Goal: Task Accomplishment & Management: Use online tool/utility

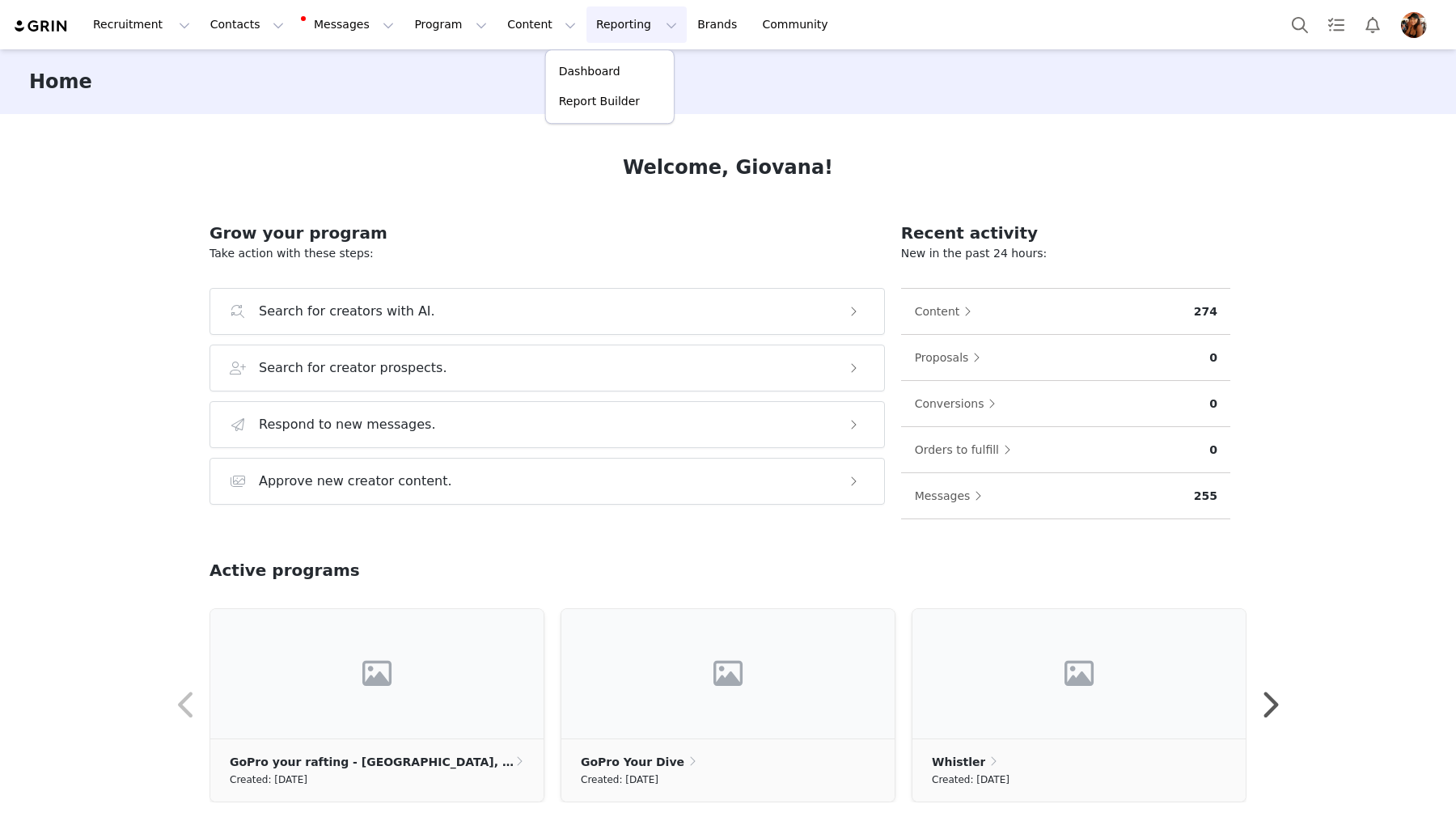
click at [597, 97] on p "Report Builder" at bounding box center [600, 102] width 81 height 17
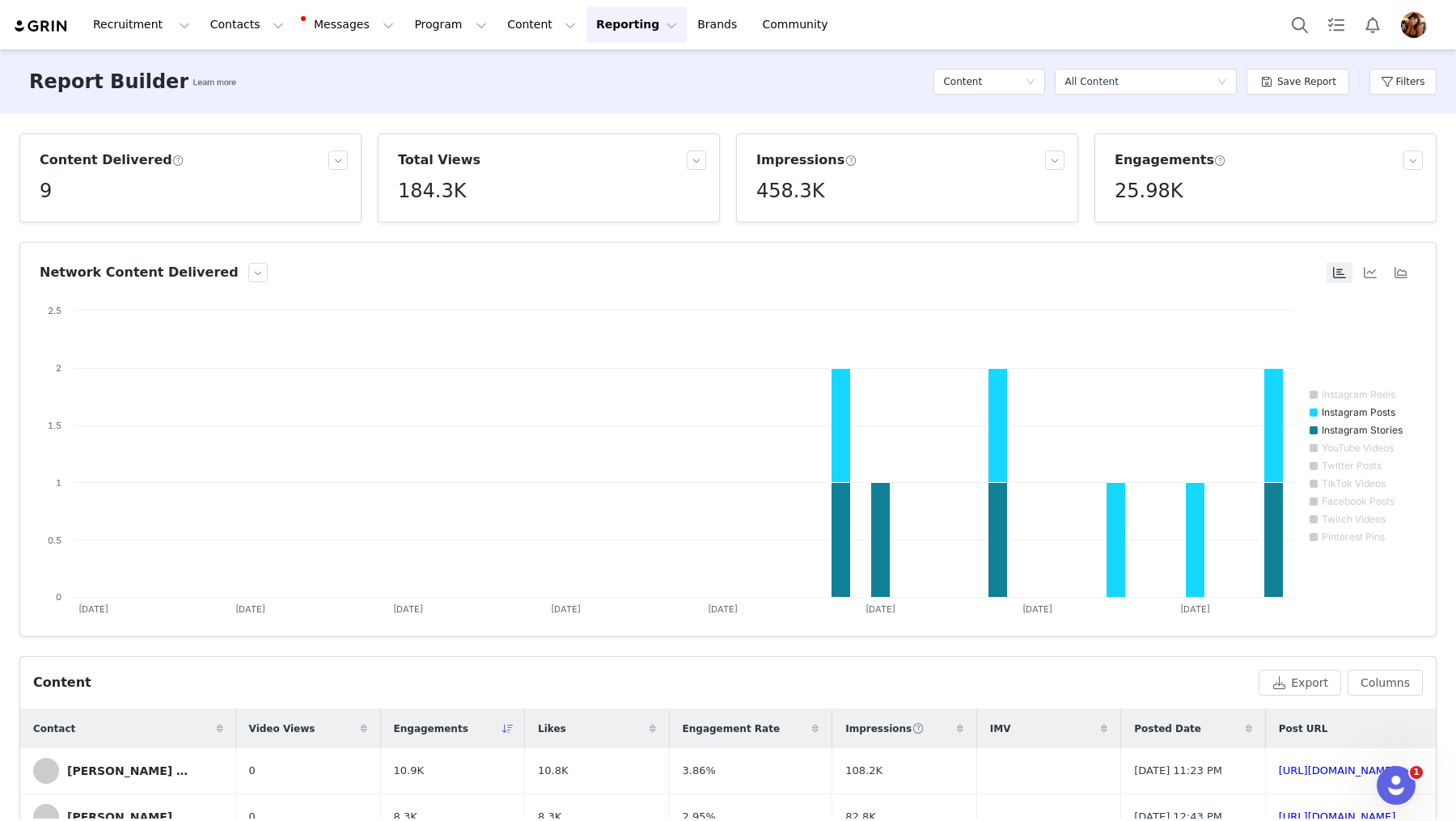
scroll to position [455, 0]
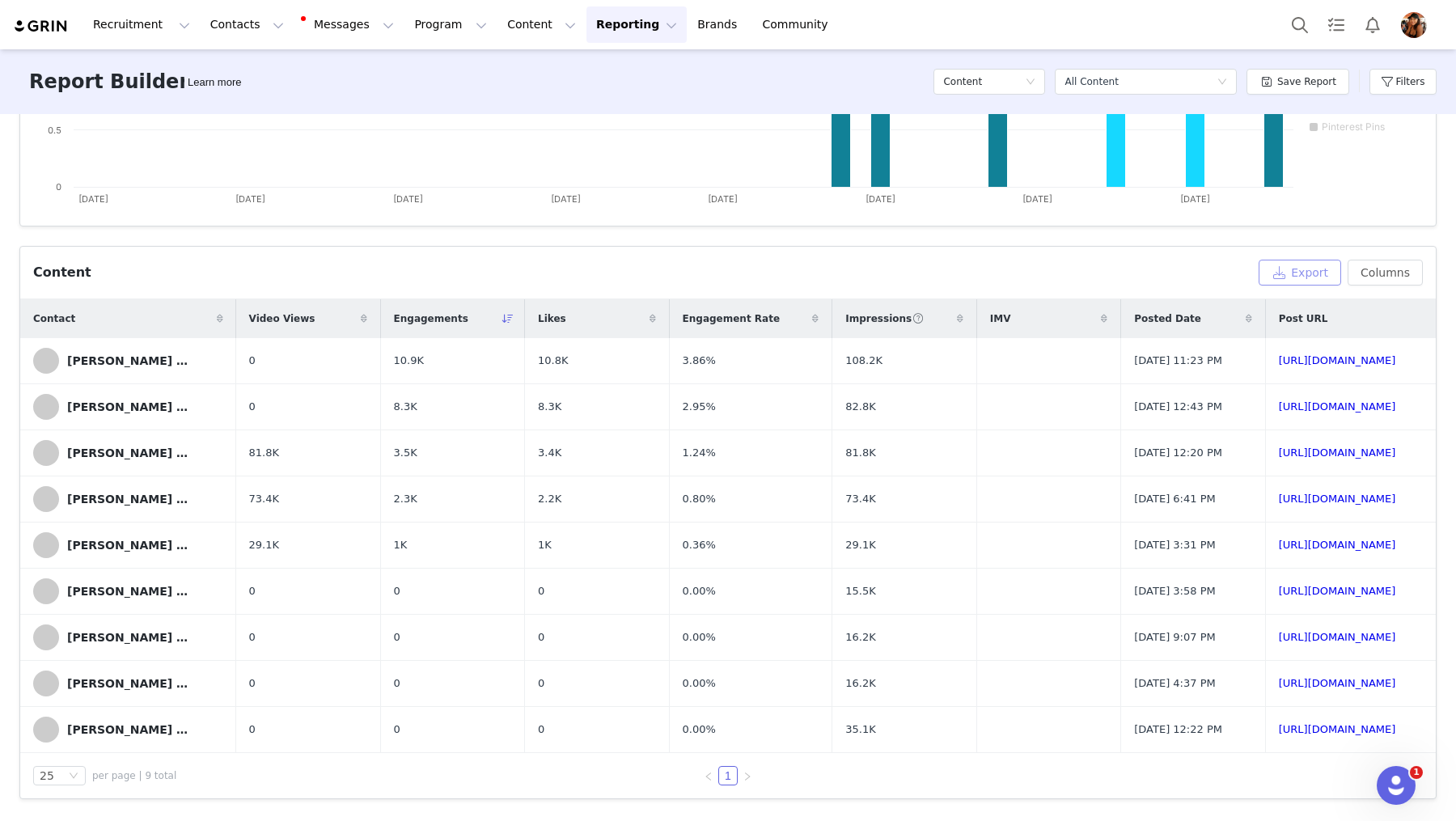
click at [1298, 259] on button "Export" at bounding box center [1300, 272] width 82 height 26
click at [740, 79] on div "Report Builder Learn more Content Select a report All Content Save Report Filte…" at bounding box center [728, 81] width 1456 height 65
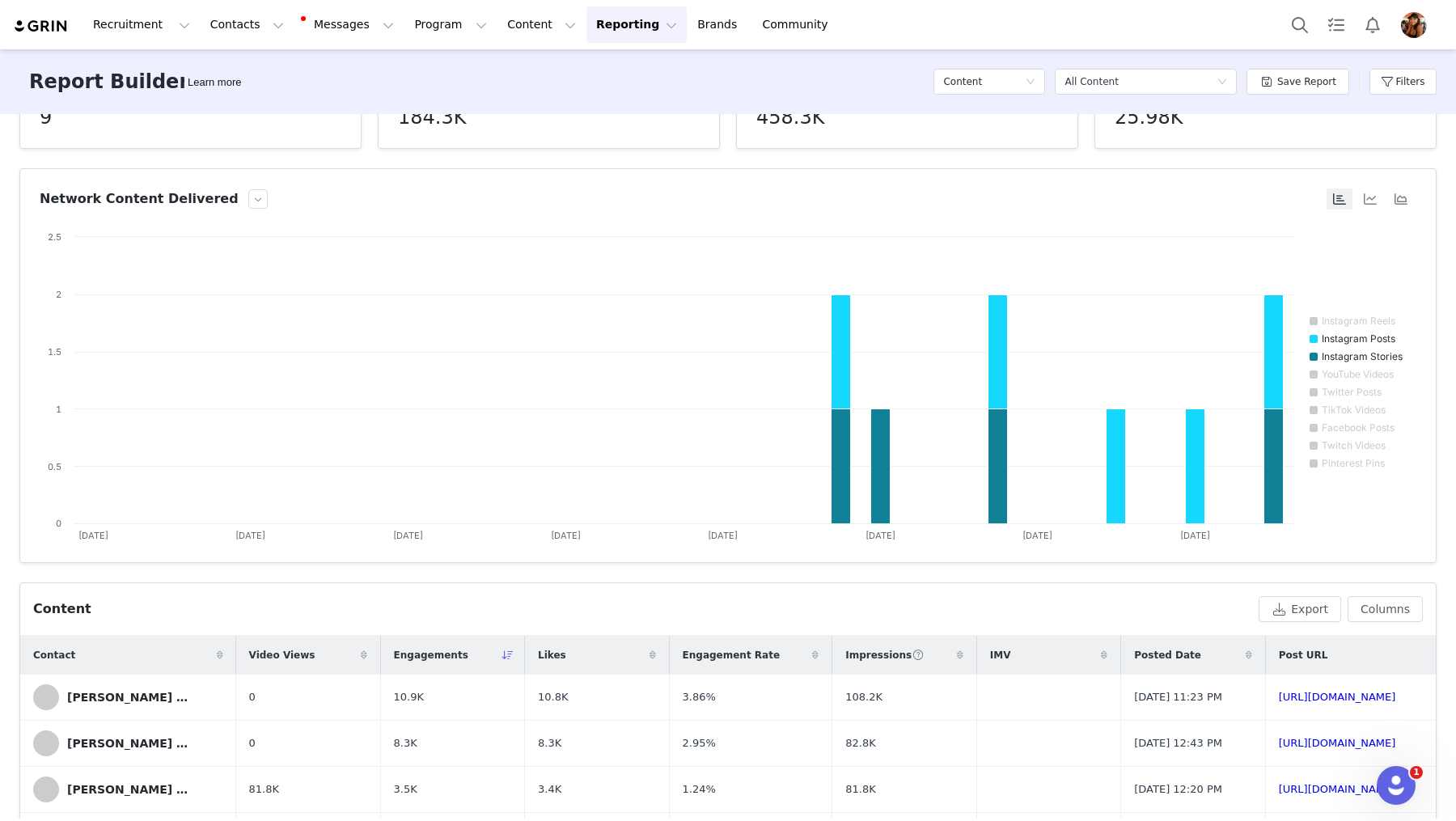
scroll to position [0, 0]
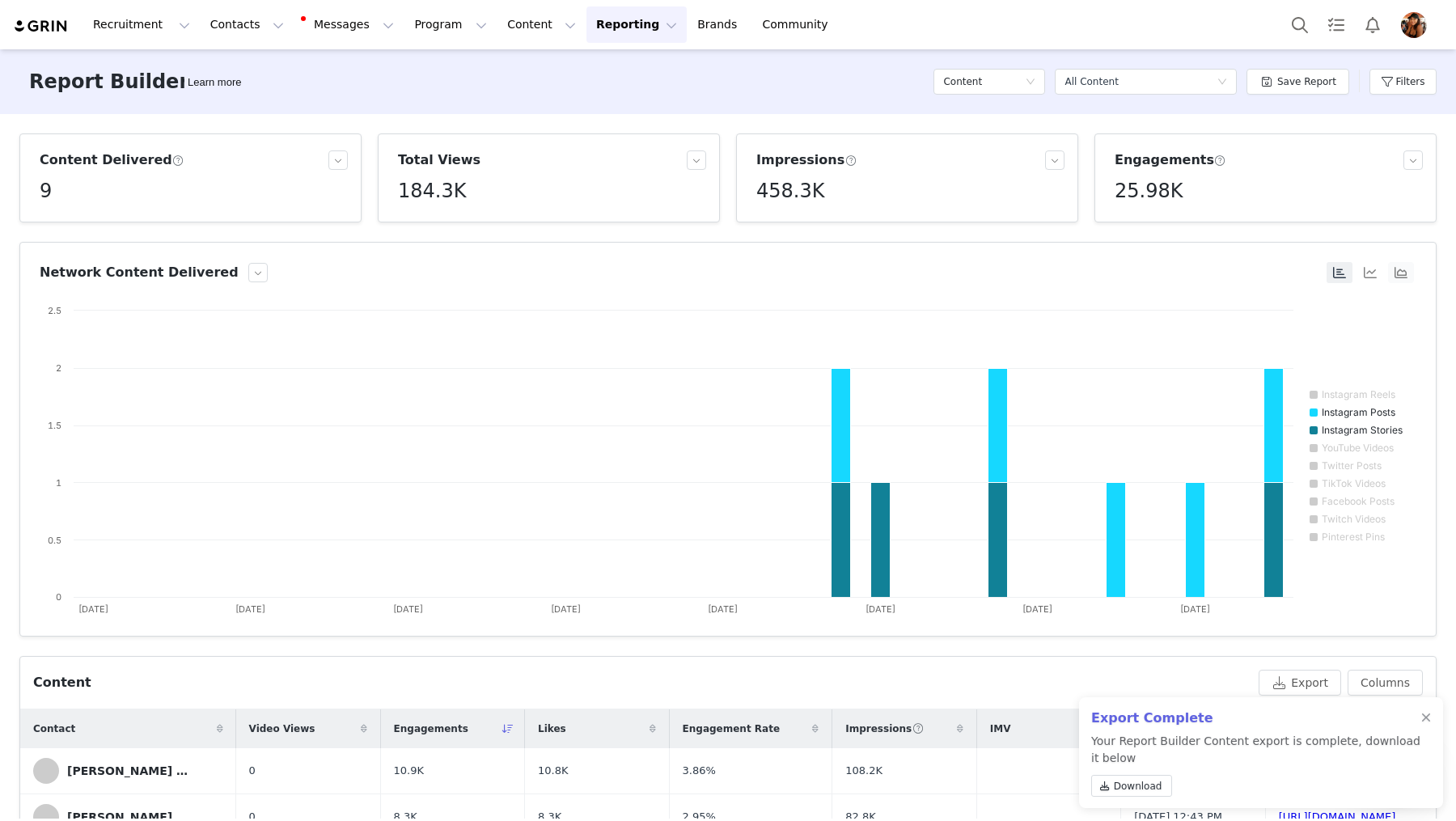
click at [1407, 274] on button "button" at bounding box center [1401, 272] width 26 height 21
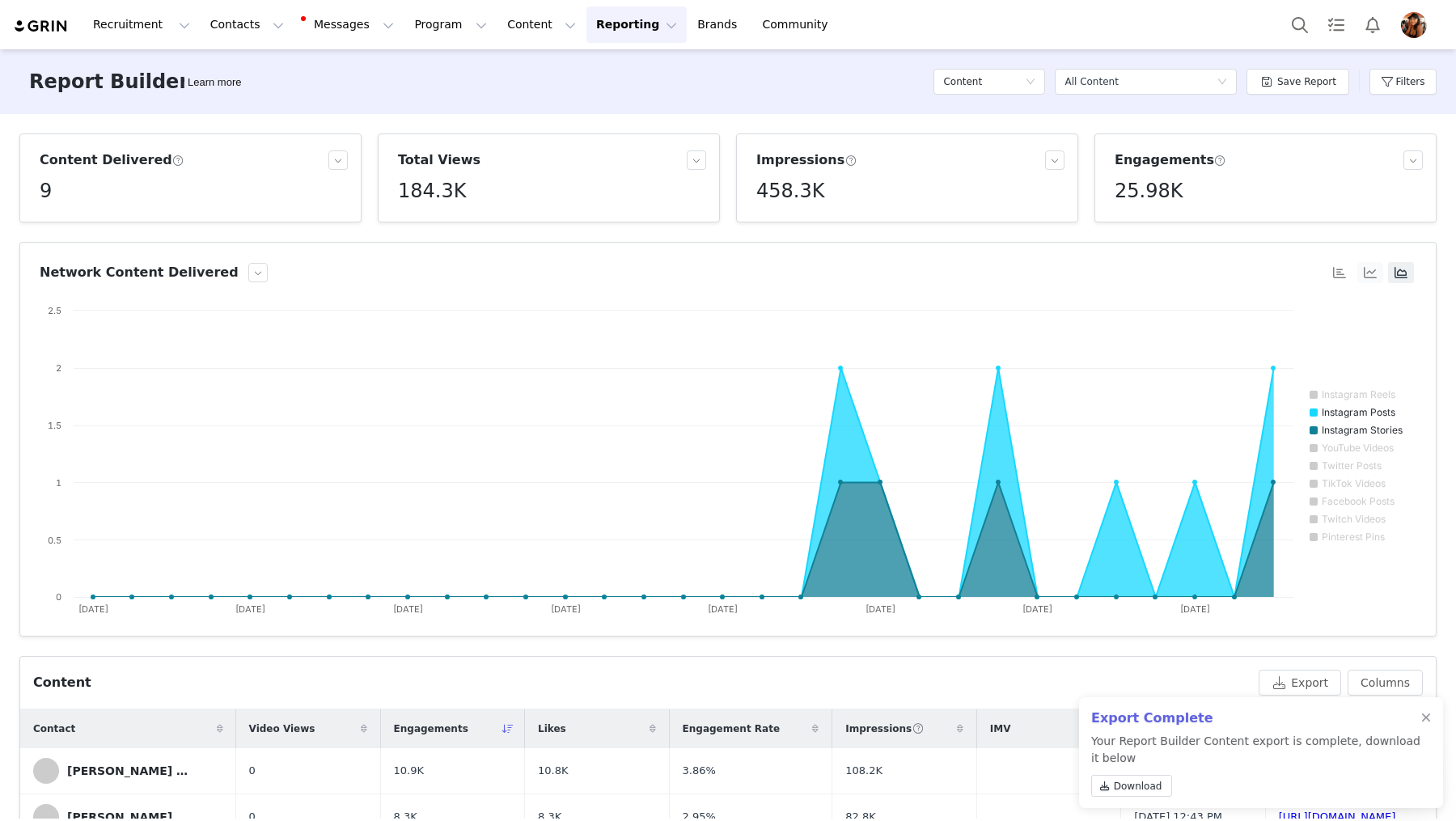
click at [1370, 275] on button "button" at bounding box center [1370, 272] width 26 height 21
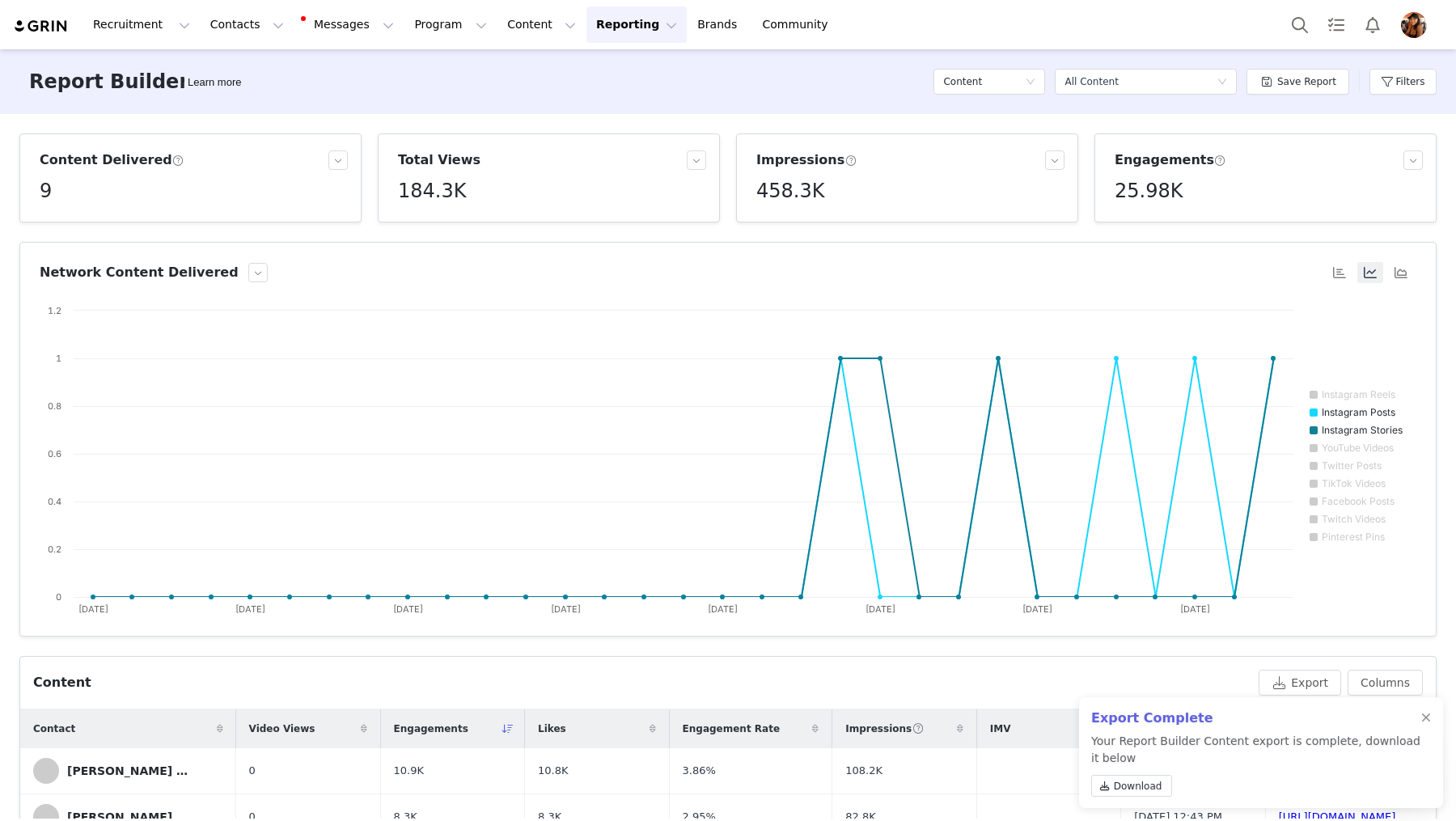
click at [1328, 274] on div at bounding box center [1370, 272] width 92 height 21
click at [1333, 274] on button "button" at bounding box center [1339, 272] width 26 height 21
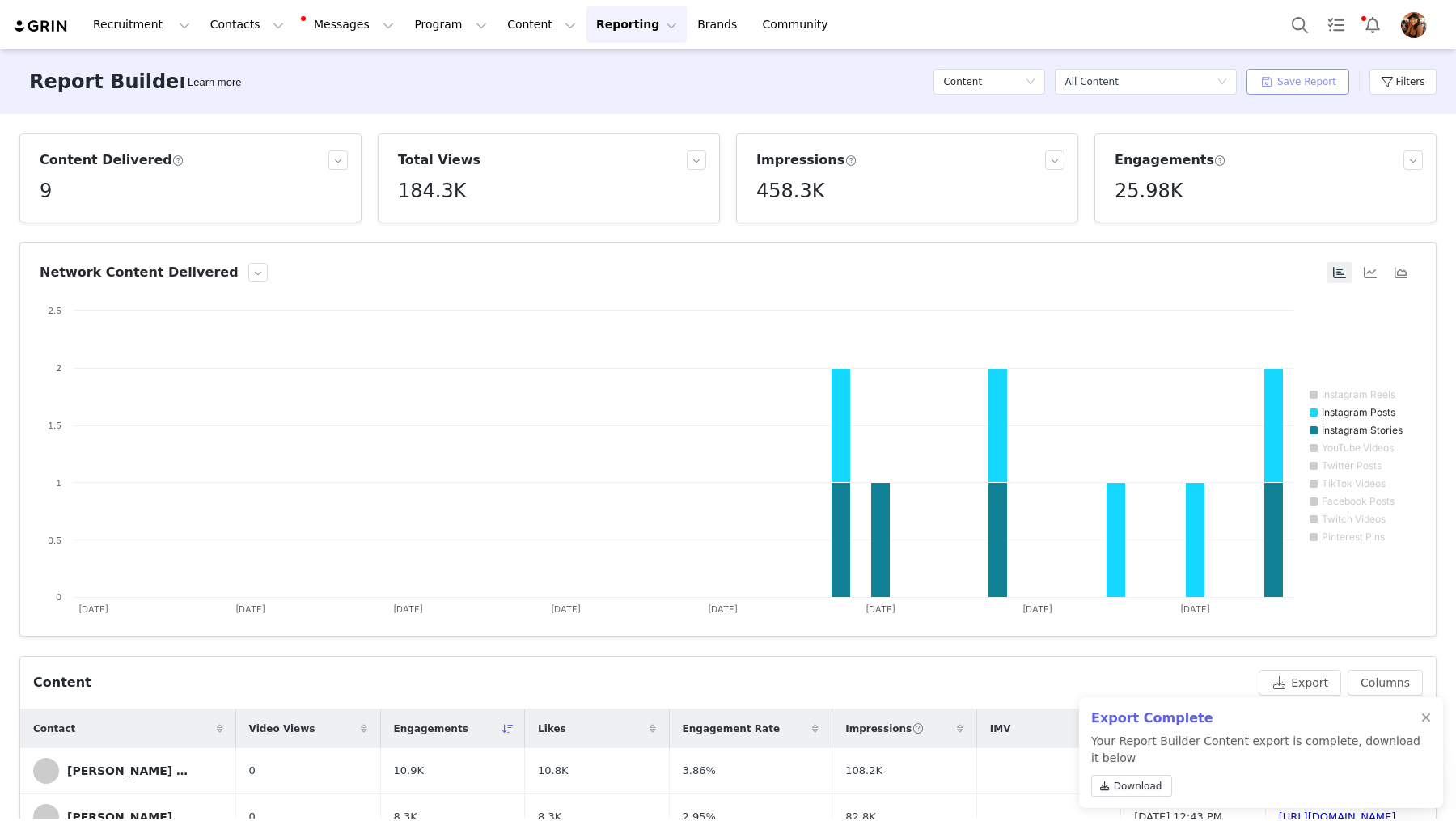
click at [1307, 80] on button "Save Report" at bounding box center [1298, 81] width 102 height 26
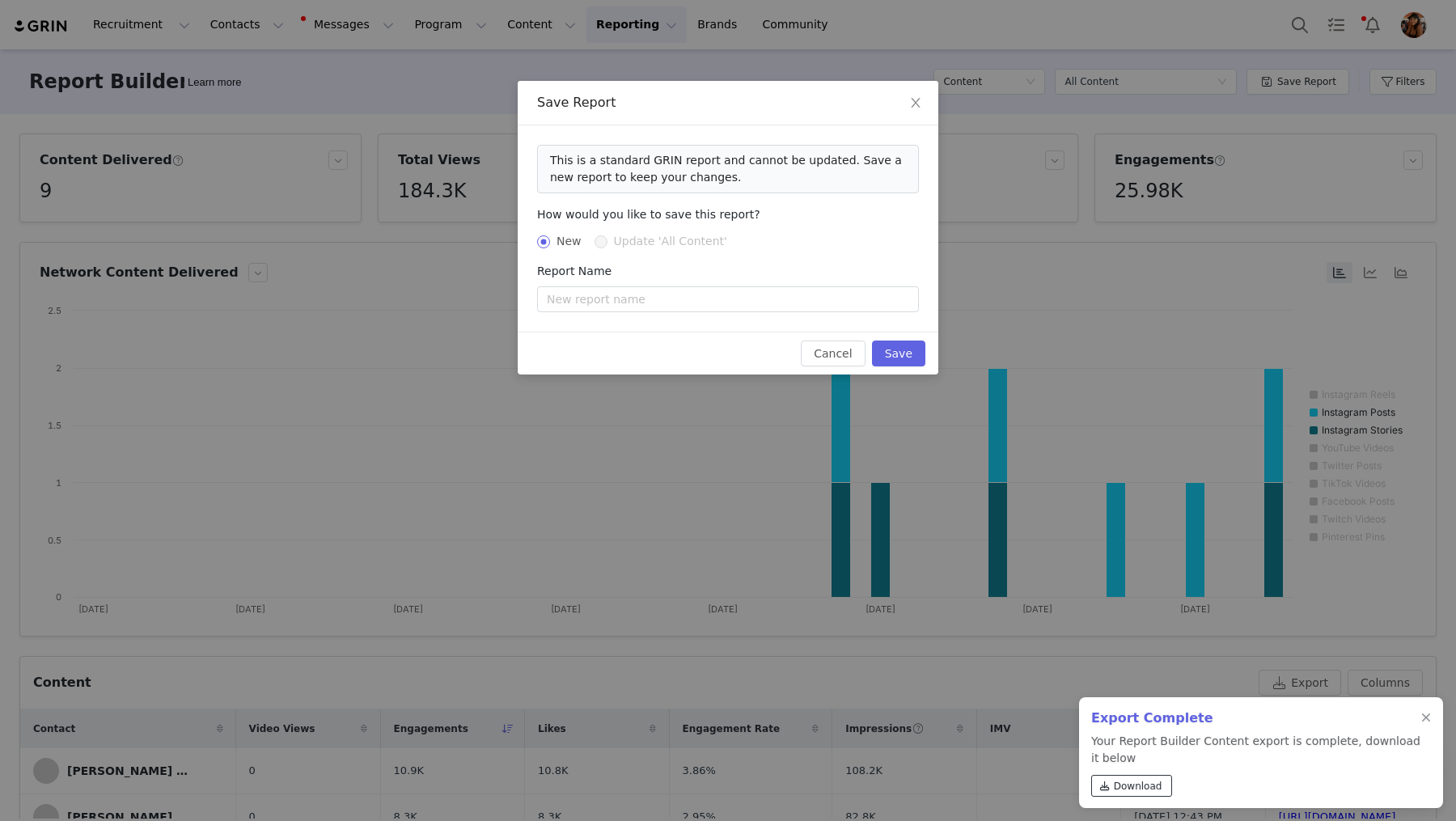
click at [1153, 792] on span "Download" at bounding box center [1139, 786] width 49 height 14
click at [915, 103] on icon "icon: close" at bounding box center [915, 103] width 9 height 10
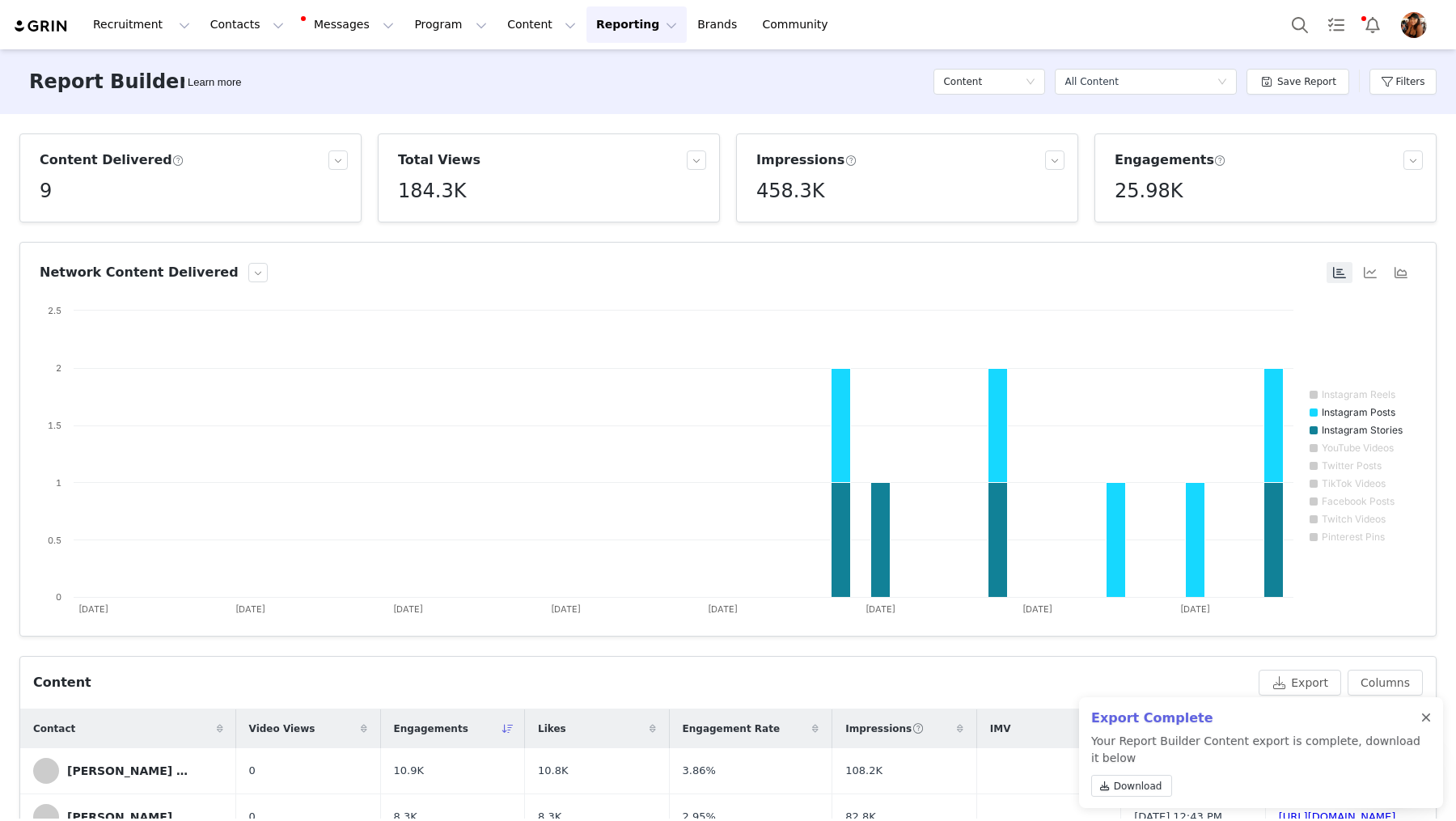
click at [1427, 715] on div at bounding box center [1427, 718] width 10 height 13
click at [1312, 77] on button "Save Report" at bounding box center [1298, 81] width 102 height 26
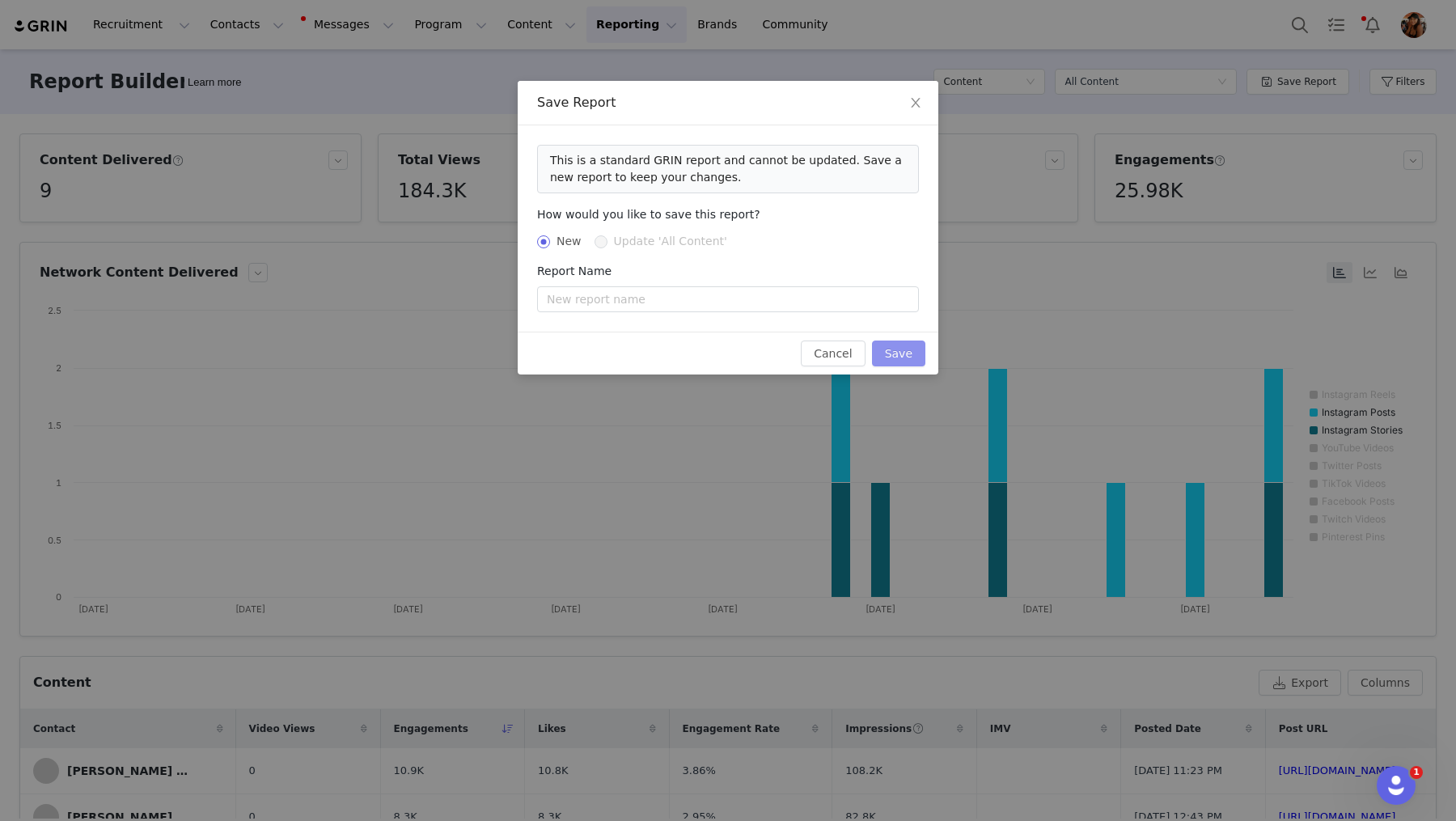
click at [898, 350] on button "Save" at bounding box center [898, 353] width 54 height 26
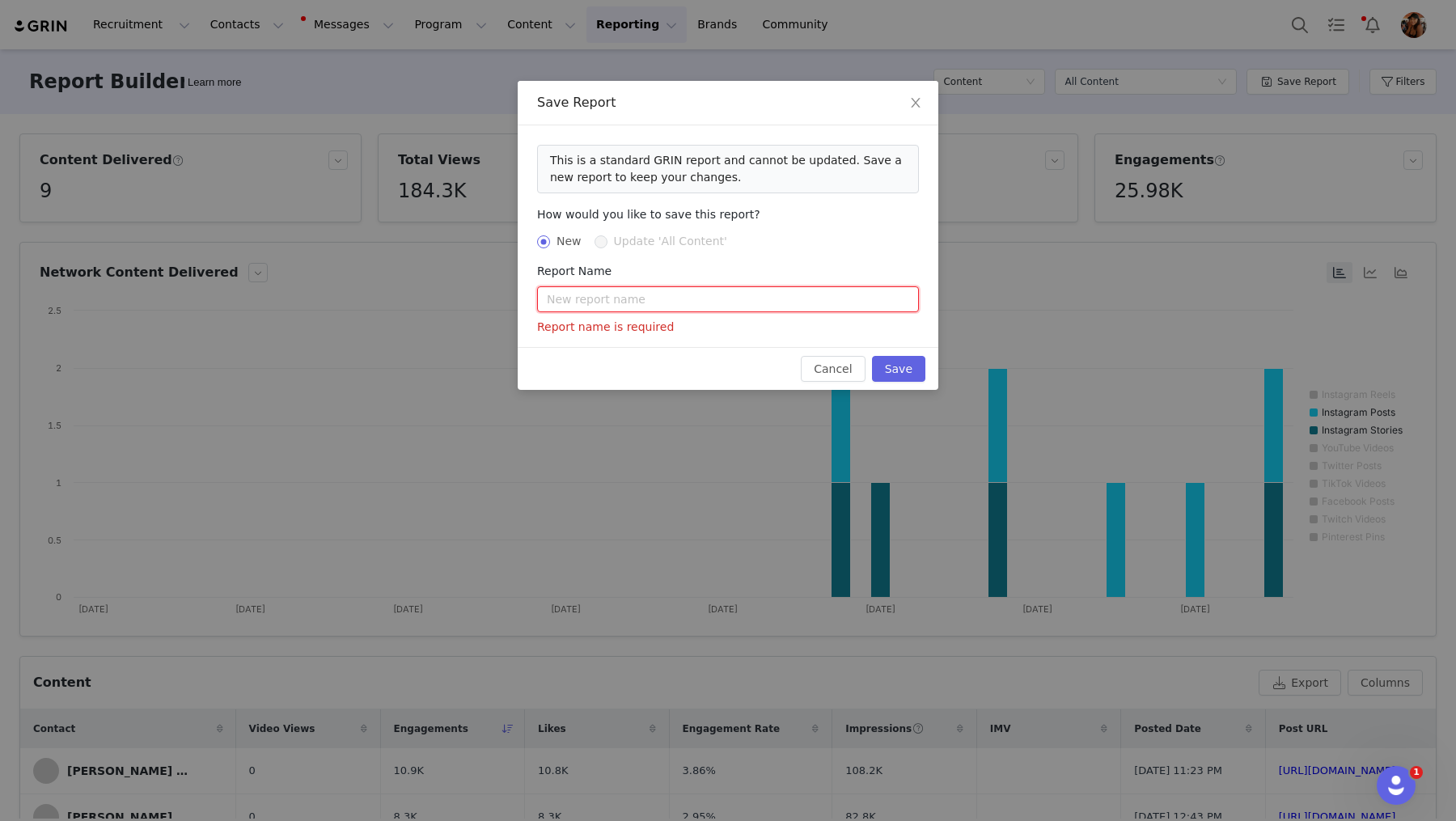
click at [783, 304] on input "text" at bounding box center [728, 299] width 382 height 26
type input "teste"
click at [897, 361] on button "Save" at bounding box center [898, 369] width 54 height 26
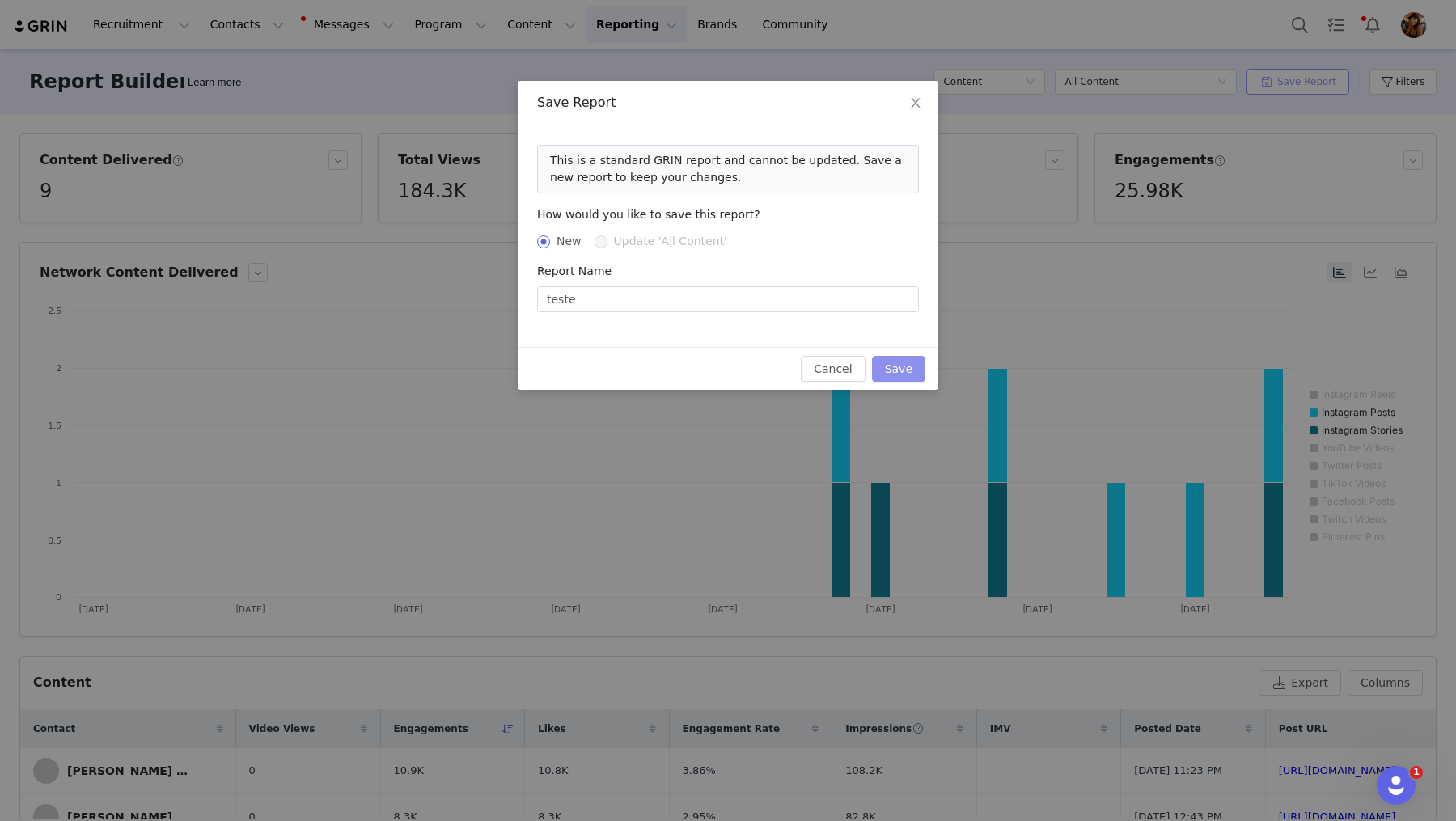
radio input "false"
radio input "true"
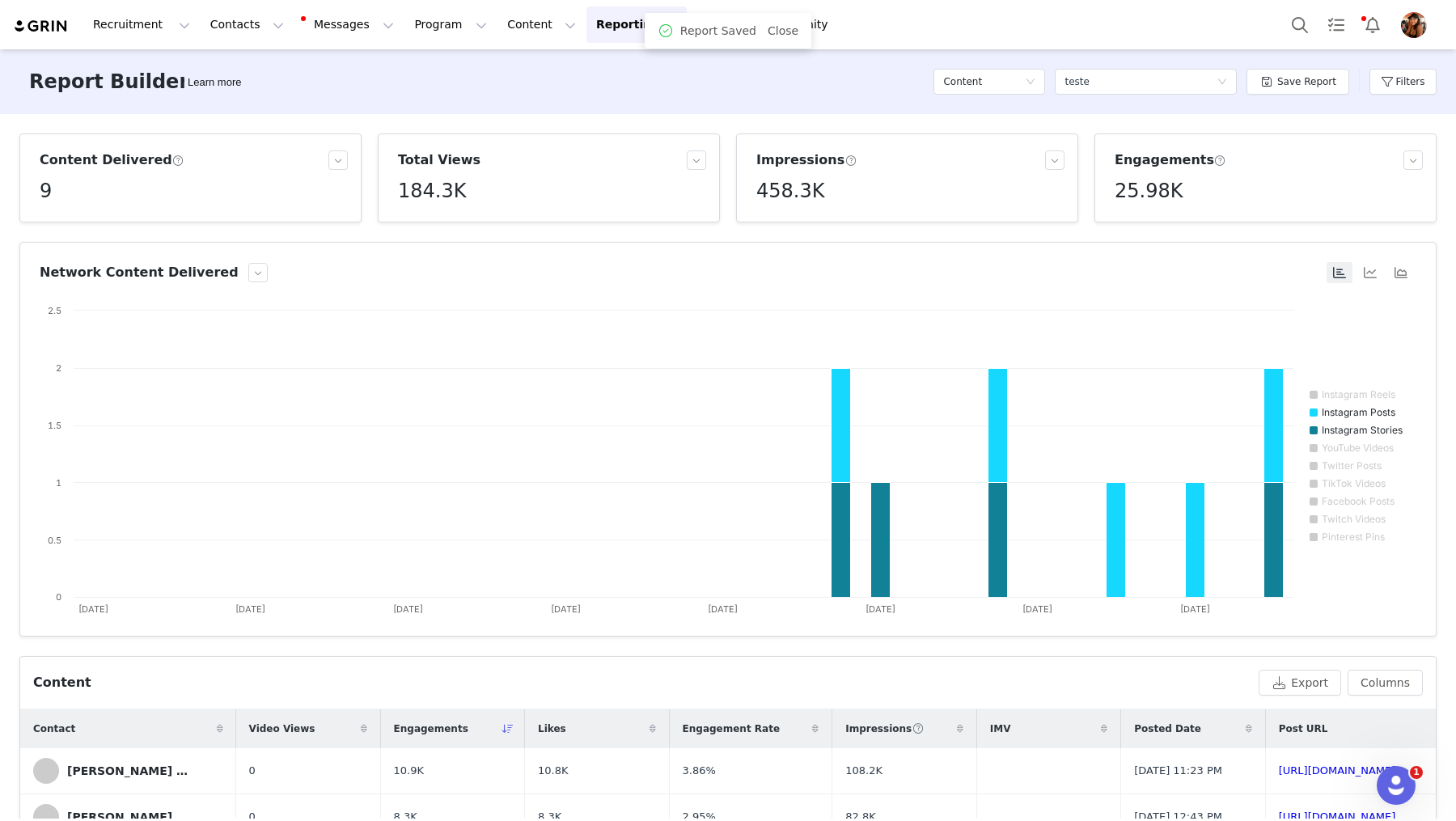
click at [586, 31] on button "Reporting Reporting" at bounding box center [636, 24] width 100 height 36
click at [720, 98] on div "Report Builder Learn more Content Select a report teste Save Report Filters" at bounding box center [728, 81] width 1456 height 65
click at [1179, 81] on div "Select a report teste" at bounding box center [1140, 81] width 152 height 24
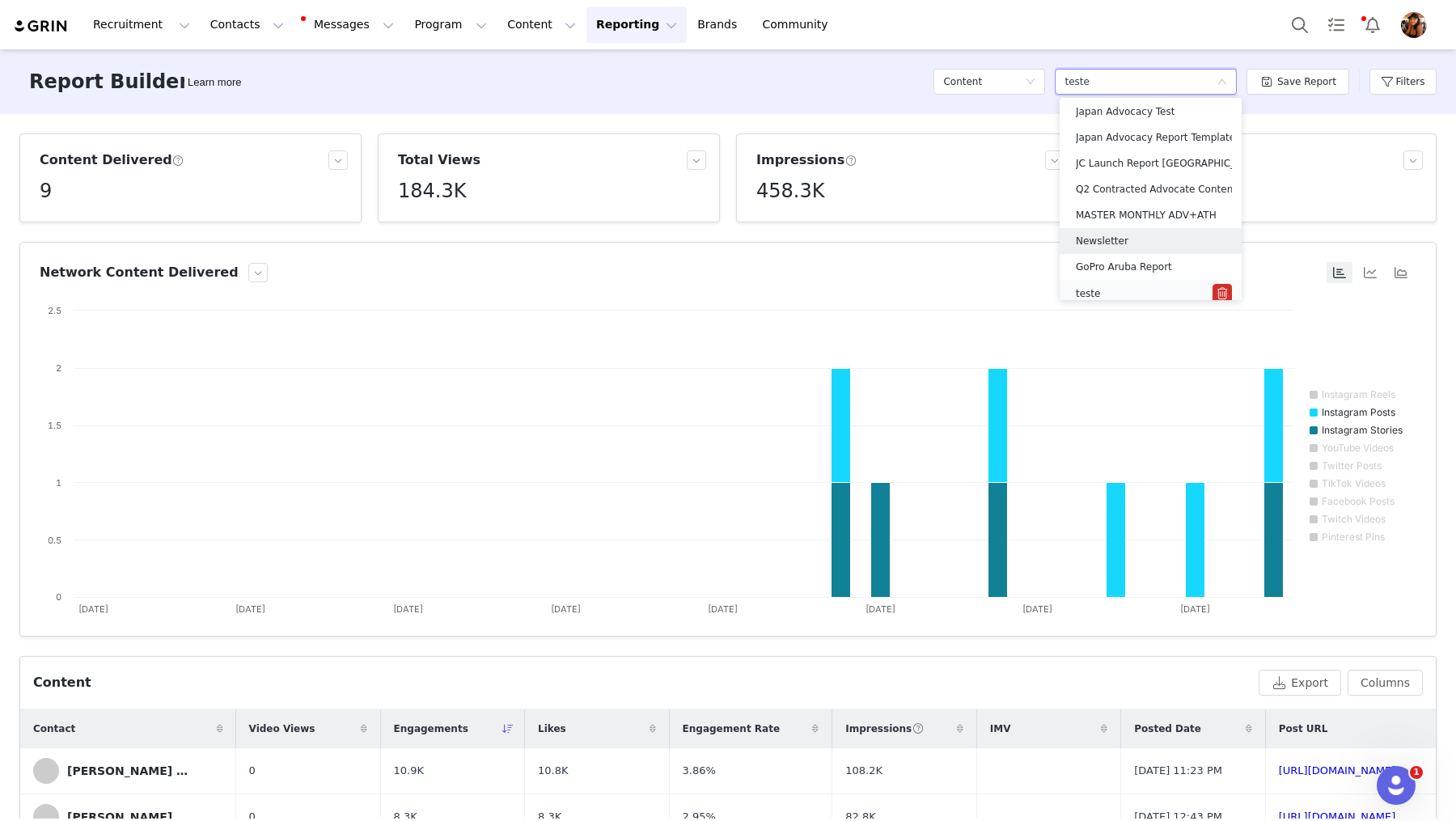
scroll to position [138, 0]
click at [1172, 279] on div "teste" at bounding box center [1144, 287] width 137 height 18
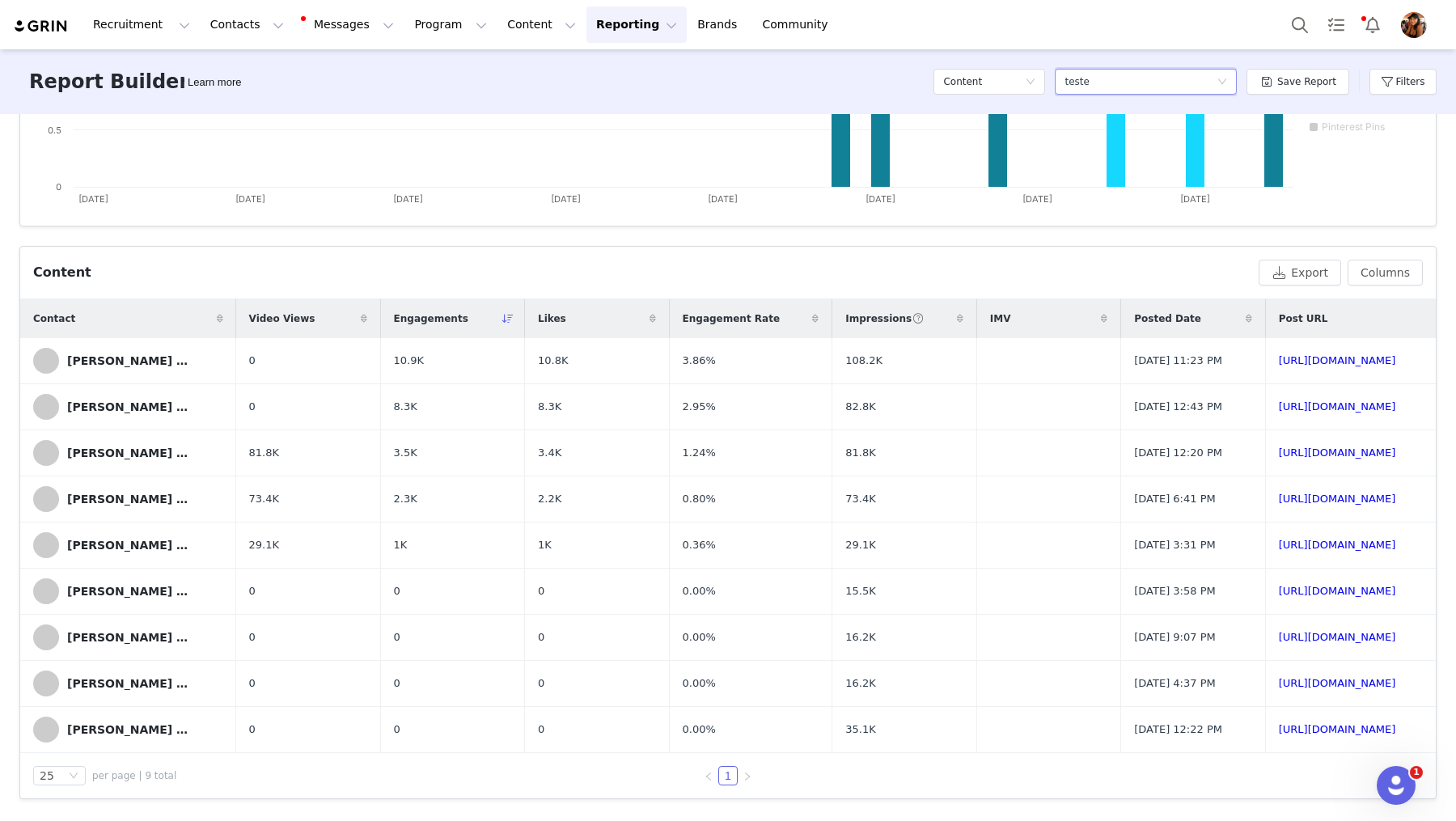
scroll to position [0, 0]
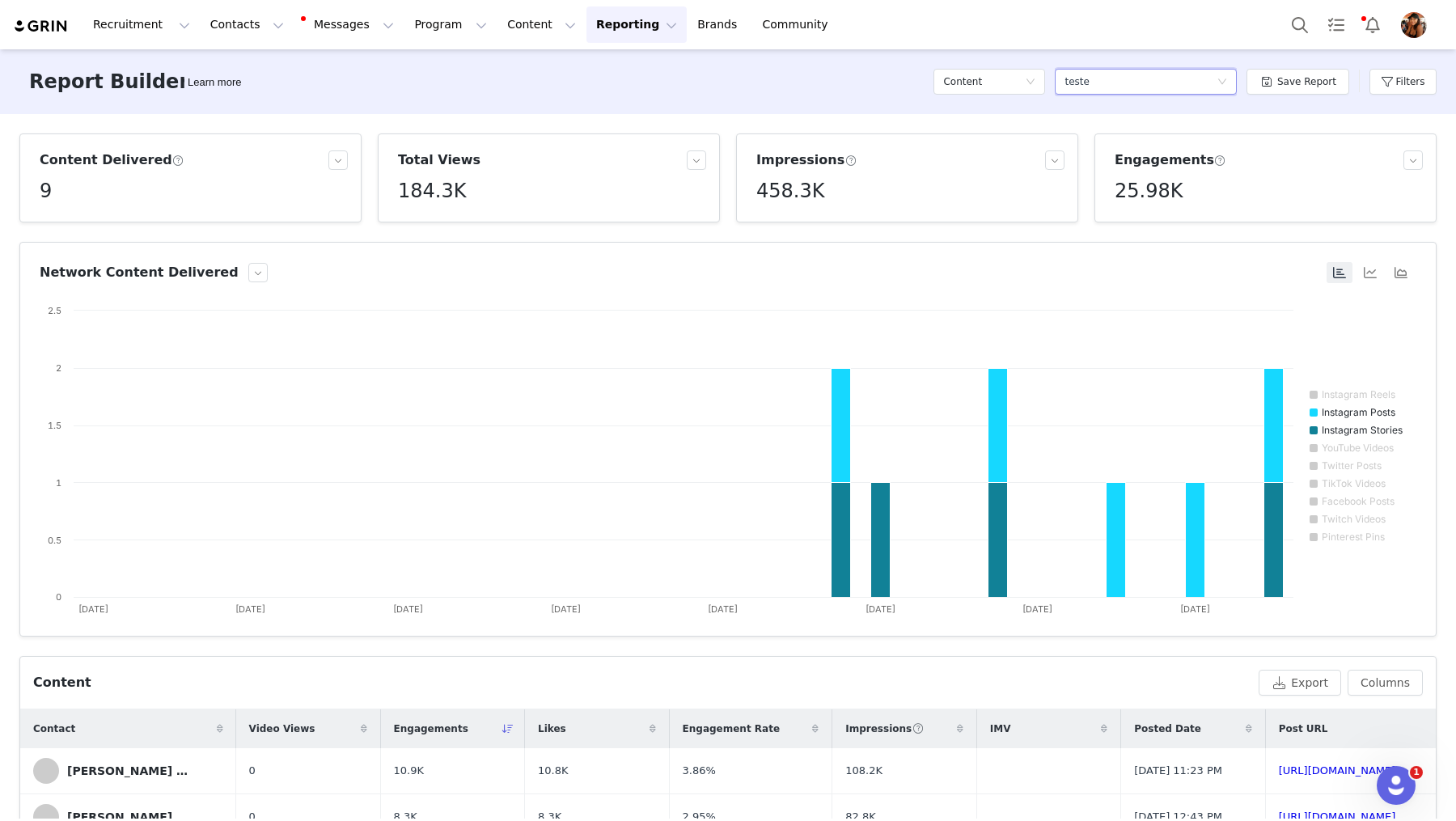
click at [217, 272] on div "Network Content Delivered" at bounding box center [682, 272] width 1285 height 19
click at [249, 273] on button "button" at bounding box center [258, 272] width 19 height 19
click at [313, 279] on div "Network Content Delivered" at bounding box center [682, 272] width 1285 height 19
click at [984, 83] on div "Content" at bounding box center [983, 81] width 81 height 24
click at [1338, 29] on link "Tasks" at bounding box center [1336, 24] width 35 height 36
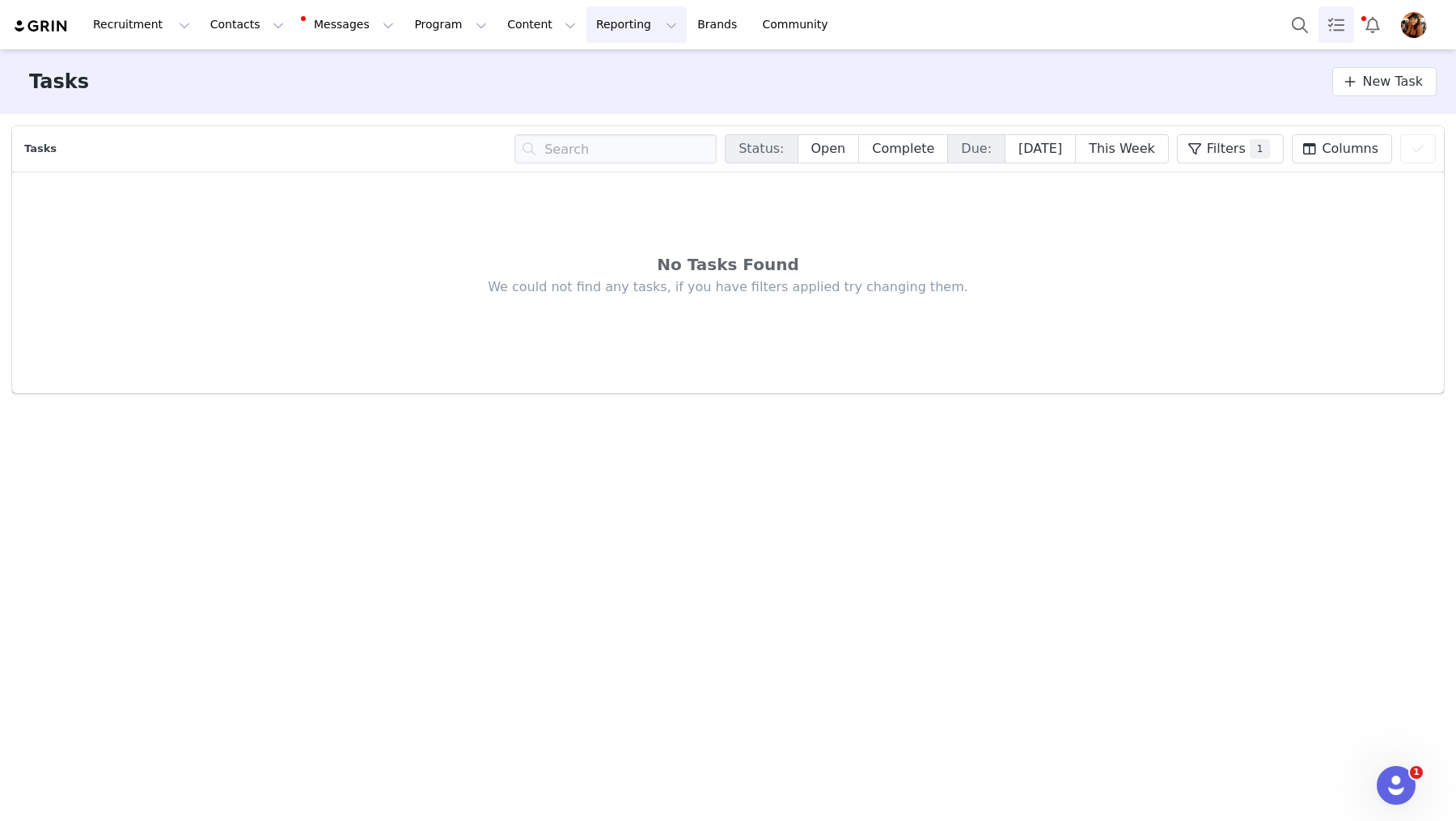
click at [590, 35] on button "Reporting Reporting" at bounding box center [636, 24] width 100 height 36
click at [605, 104] on p "Report Builder" at bounding box center [600, 102] width 81 height 17
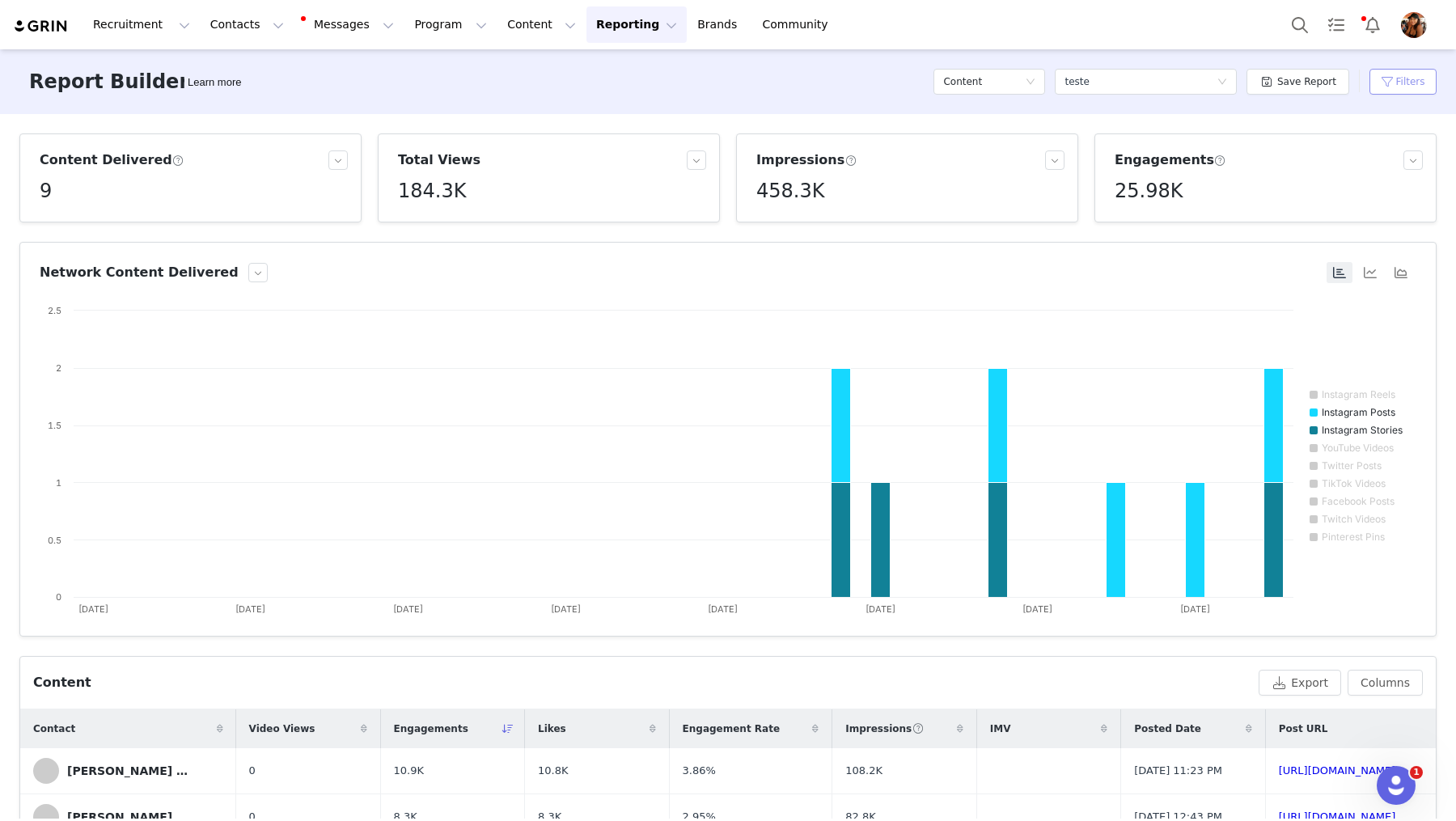
click at [1415, 86] on button "Filters" at bounding box center [1403, 81] width 67 height 26
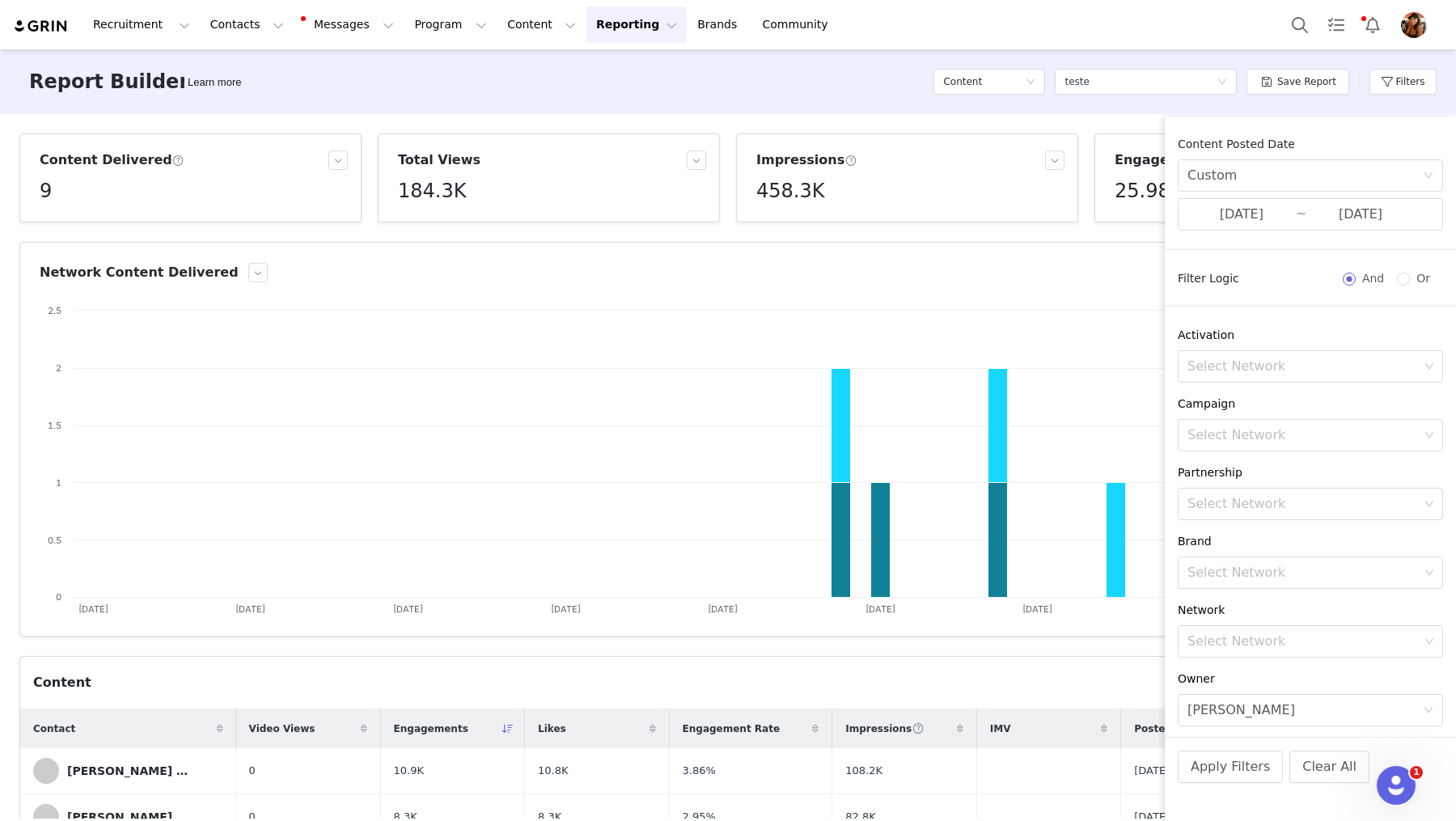
click at [1051, 119] on div "Content Delivered 9 Total Views 184.3K Impressions 458.3K Engagements 25.98K Ne…" at bounding box center [728, 466] width 1456 height 704
click at [1049, 670] on div "Content Export Columns" at bounding box center [727, 682] width 1390 height 26
click at [924, 675] on div "Content" at bounding box center [642, 682] width 1219 height 19
click at [1044, 109] on div "Report Builder Learn more Content Select a report teste Save Report Filters" at bounding box center [728, 81] width 1456 height 65
click at [1398, 78] on button "Filters" at bounding box center [1403, 81] width 67 height 26
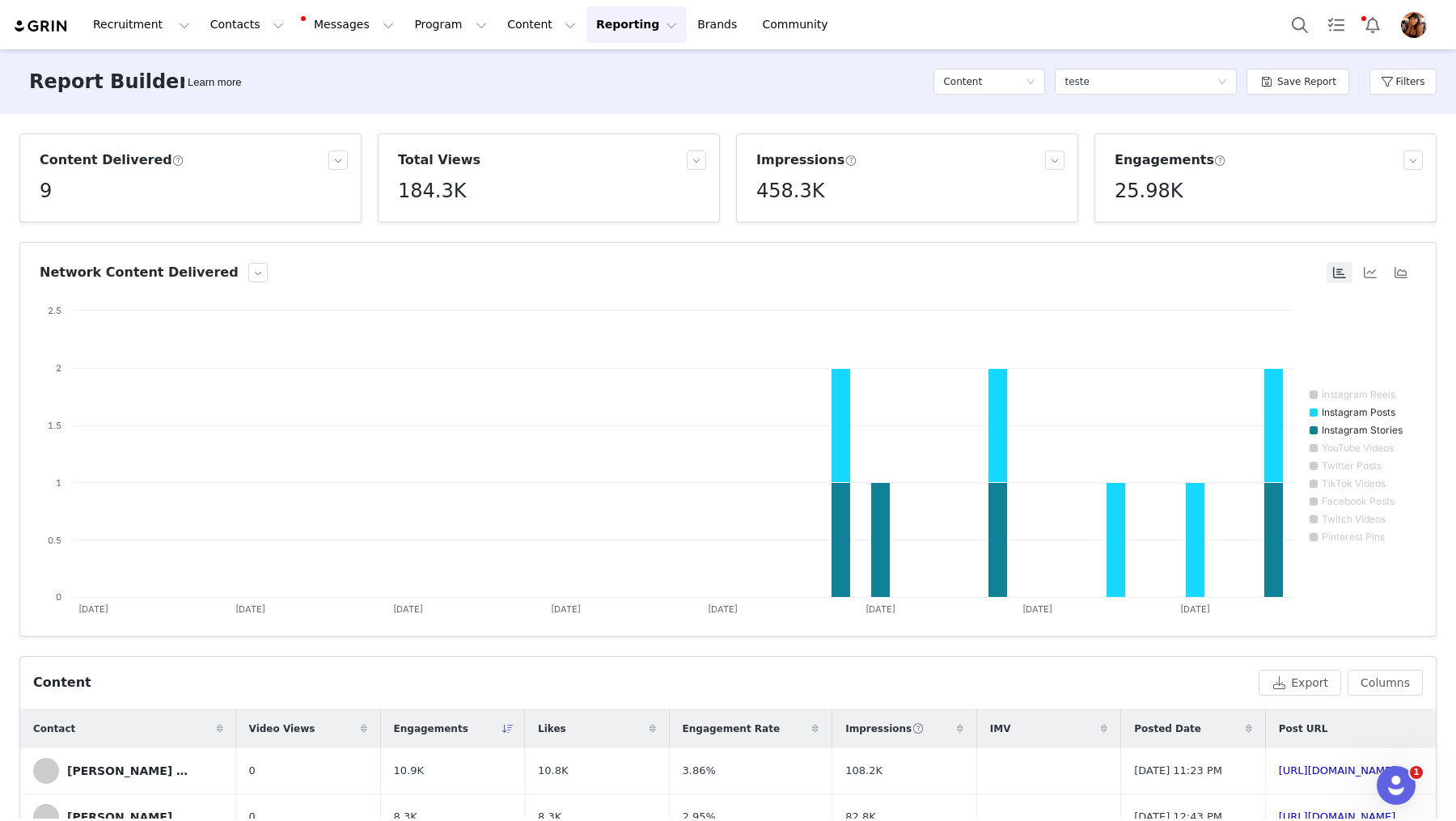
click at [1423, 30] on img "Profile" at bounding box center [1414, 24] width 26 height 26
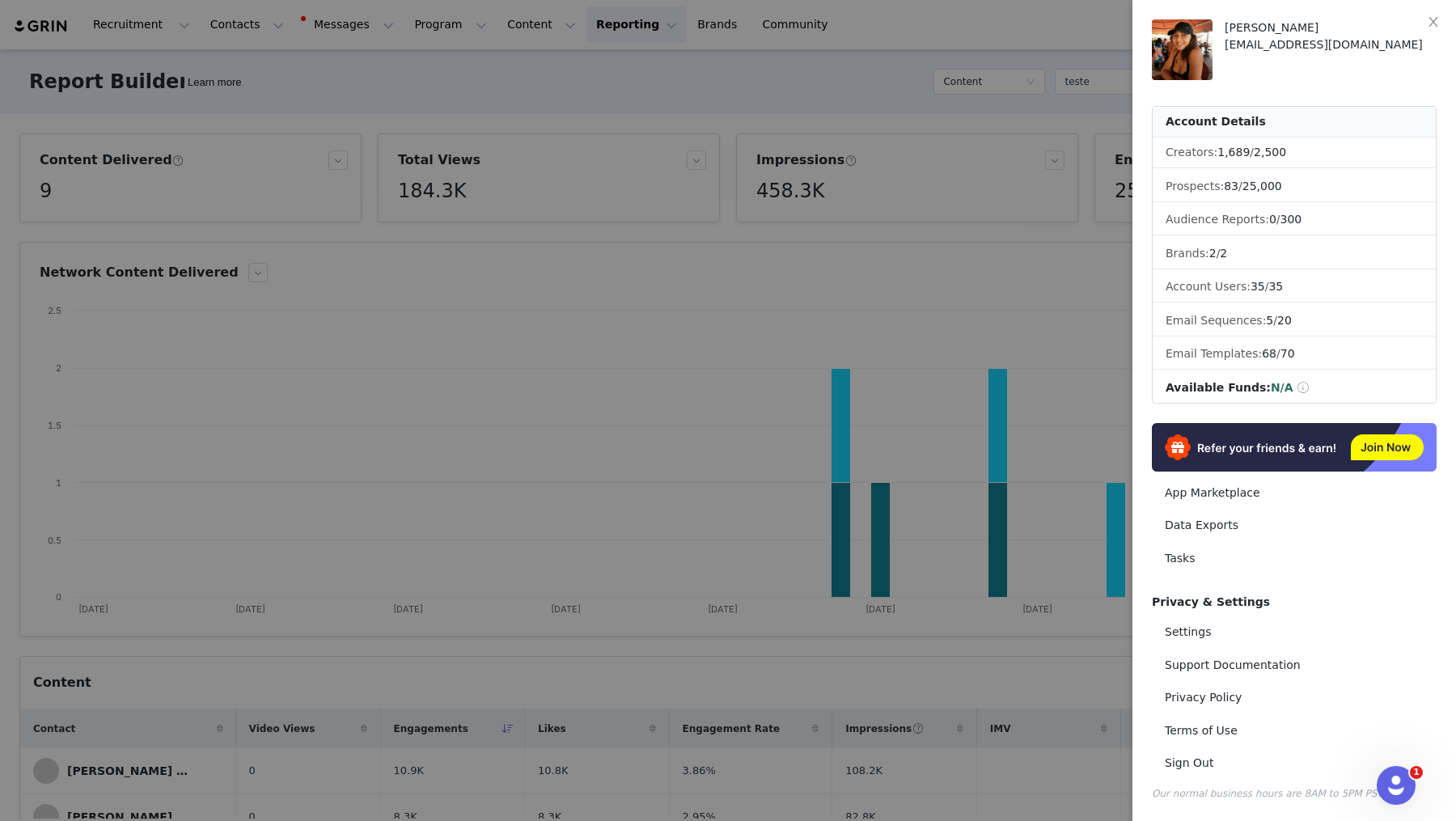
click at [977, 69] on div at bounding box center [728, 410] width 1456 height 821
